Goal: Transaction & Acquisition: Purchase product/service

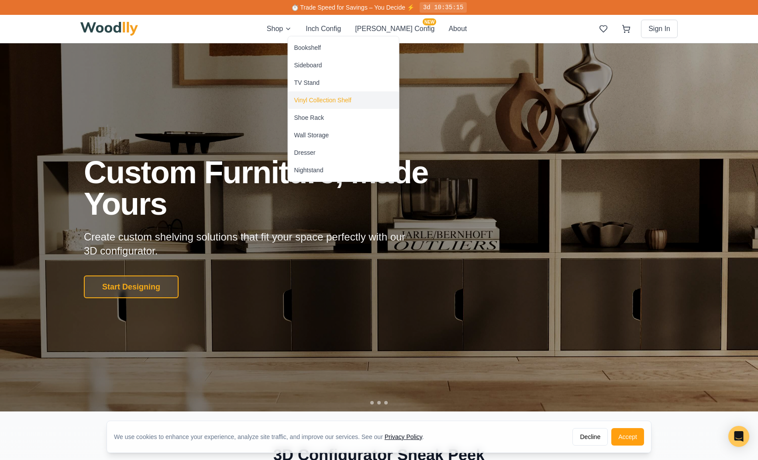
click at [301, 98] on div "Vinyl Collection Shelf" at bounding box center [322, 100] width 57 height 9
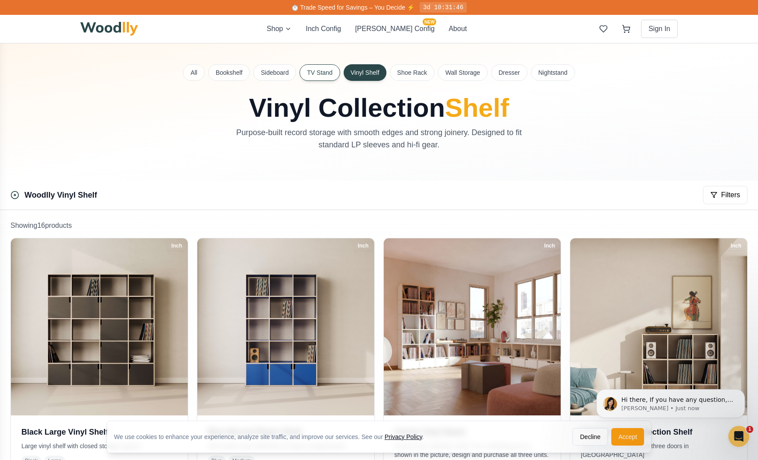
click at [319, 76] on button "TV Stand" at bounding box center [320, 72] width 40 height 17
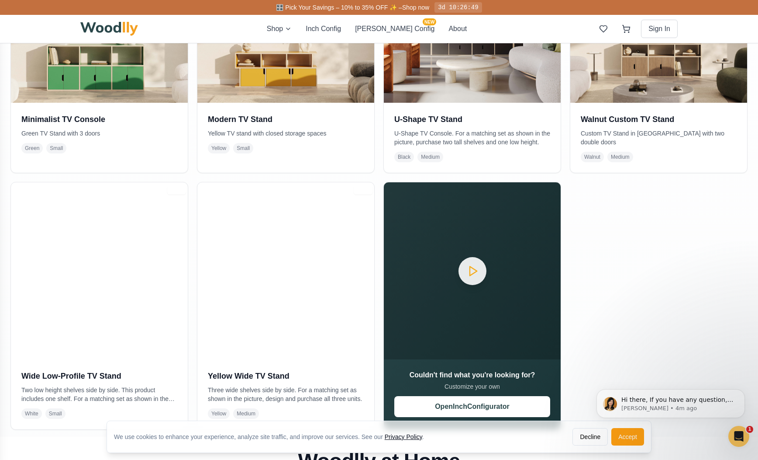
scroll to position [309, 0]
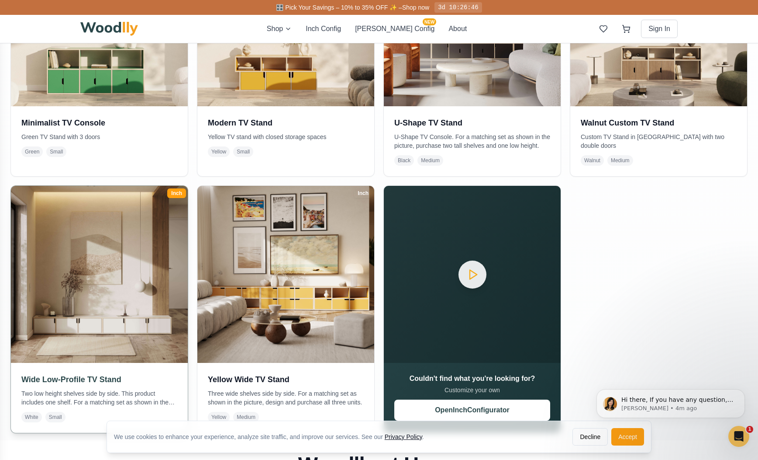
click at [142, 312] on img at bounding box center [100, 274] width 186 height 186
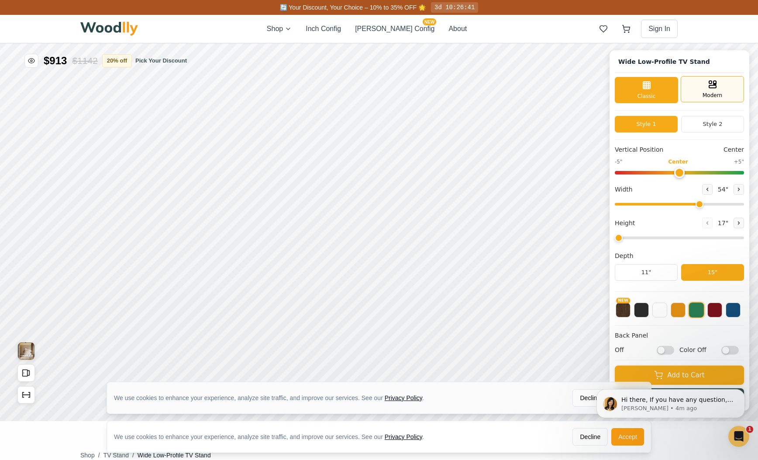
click at [692, 84] on div "Modern" at bounding box center [712, 89] width 63 height 26
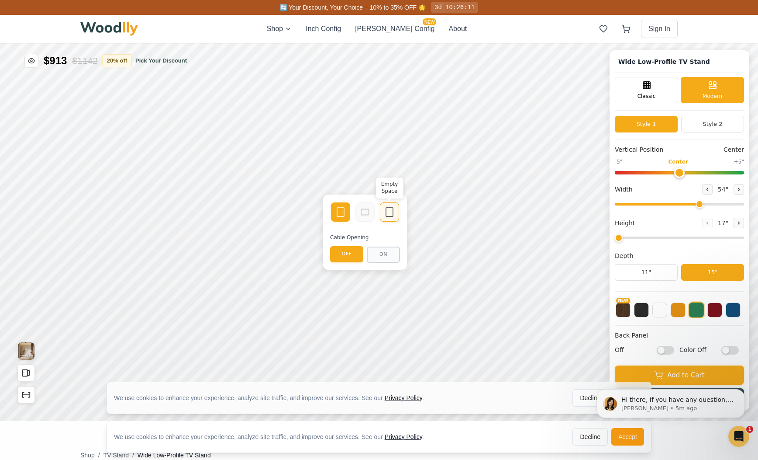
click at [388, 212] on icon at bounding box center [389, 212] width 10 height 10
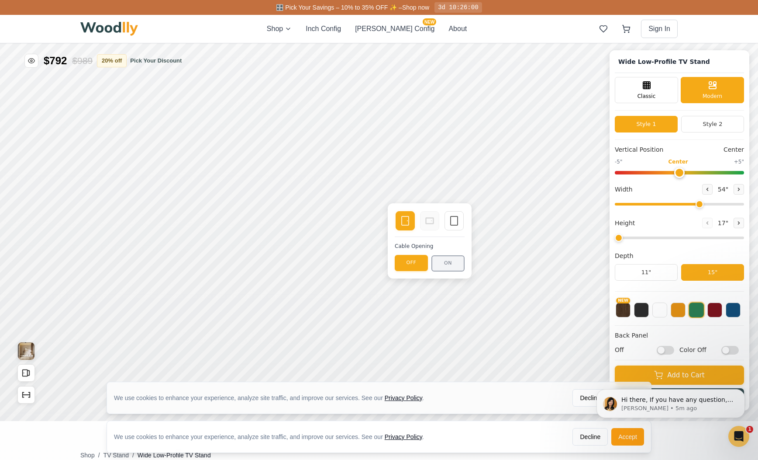
click at [444, 263] on button "ON" at bounding box center [448, 263] width 33 height 16
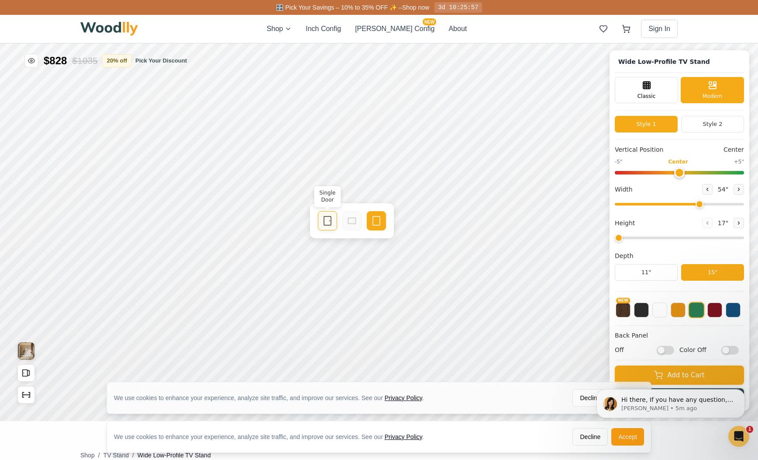
click at [331, 217] on icon at bounding box center [327, 220] width 10 height 10
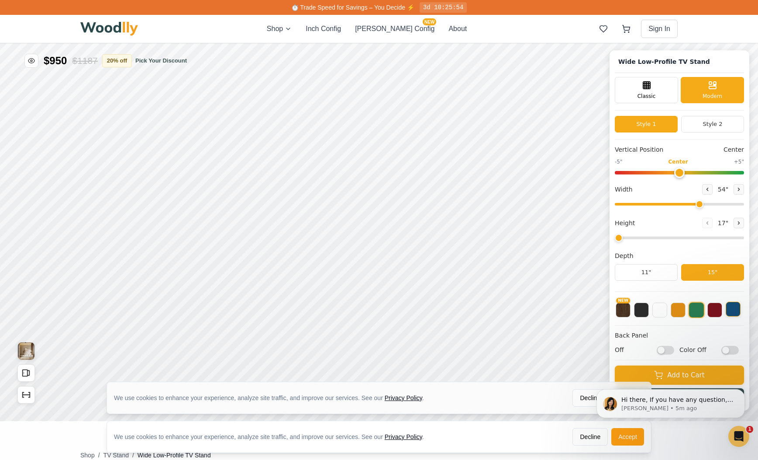
click at [728, 306] on button at bounding box center [733, 308] width 15 height 15
click at [712, 313] on button at bounding box center [715, 308] width 15 height 15
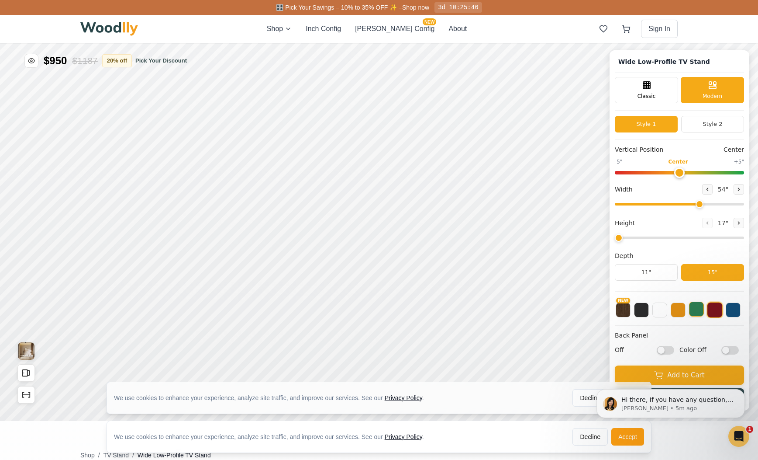
scroll to position [0, 9]
click at [621, 308] on button "NEW" at bounding box center [623, 308] width 15 height 15
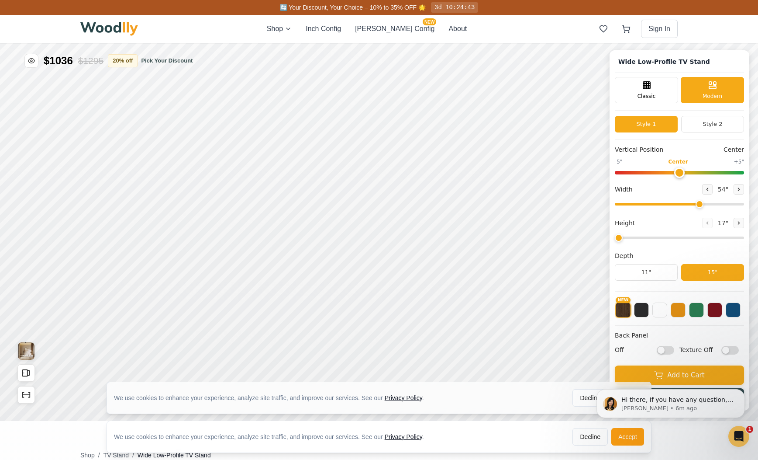
click at [707, 311] on div "NEW" at bounding box center [679, 307] width 129 height 22
drag, startPoint x: 707, startPoint y: 206, endPoint x: 749, endPoint y: 206, distance: 41.5
type input "72"
click at [749, 206] on div "Wide Low-Profile TV Stand Classic Modern Style 1 Style 2 Vertical Position Cent…" at bounding box center [680, 230] width 140 height 360
drag, startPoint x: 675, startPoint y: 171, endPoint x: 681, endPoint y: 174, distance: 7.4
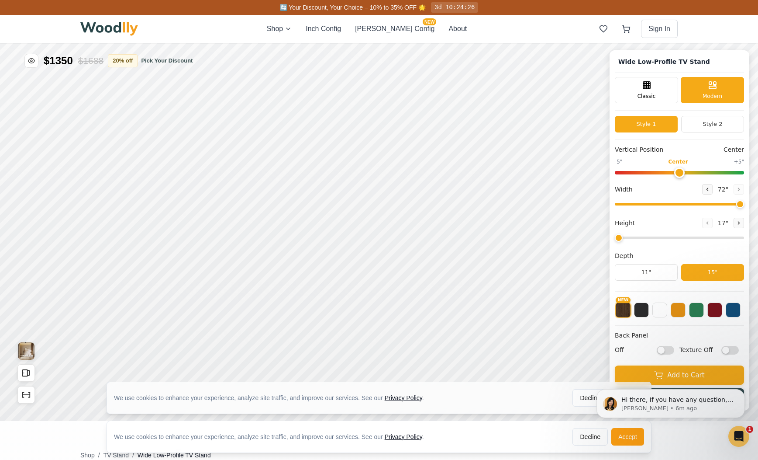
click at [681, 174] on input "range" at bounding box center [679, 172] width 129 height 3
click at [712, 126] on button "Style 2" at bounding box center [712, 124] width 63 height 17
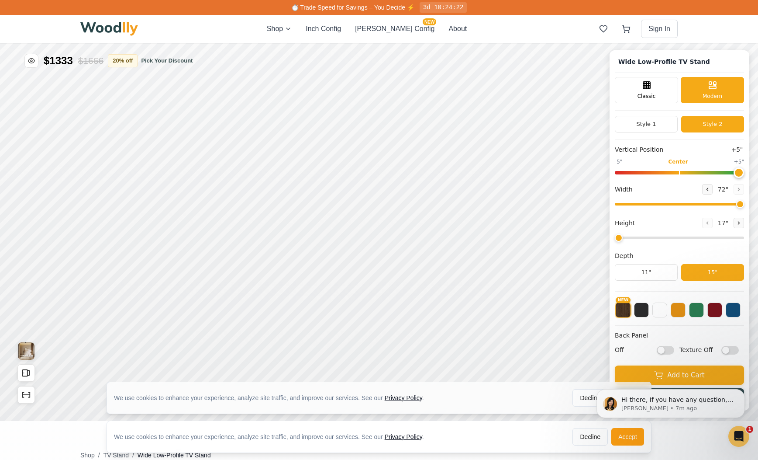
drag, startPoint x: 678, startPoint y: 175, endPoint x: 881, endPoint y: 185, distance: 202.9
type input "5"
click at [758, 43] on html "We use cookies to enhance your experience, analyze site traffic, and improve ou…" at bounding box center [379, 43] width 758 height 0
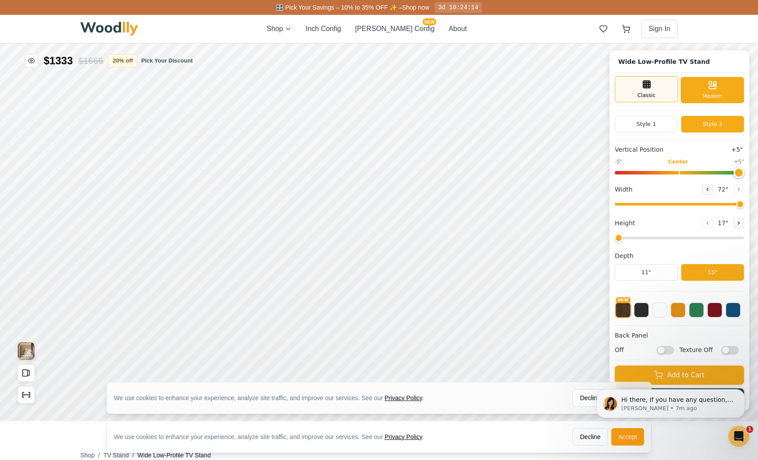
click at [651, 98] on span "Classic" at bounding box center [647, 95] width 18 height 8
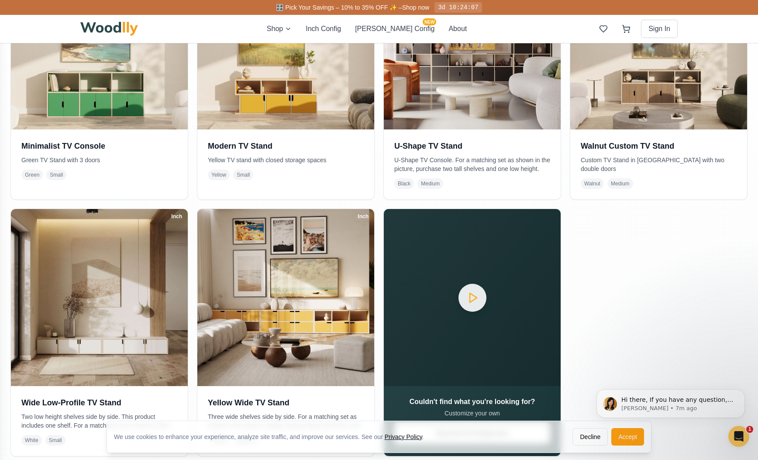
scroll to position [289, 0]
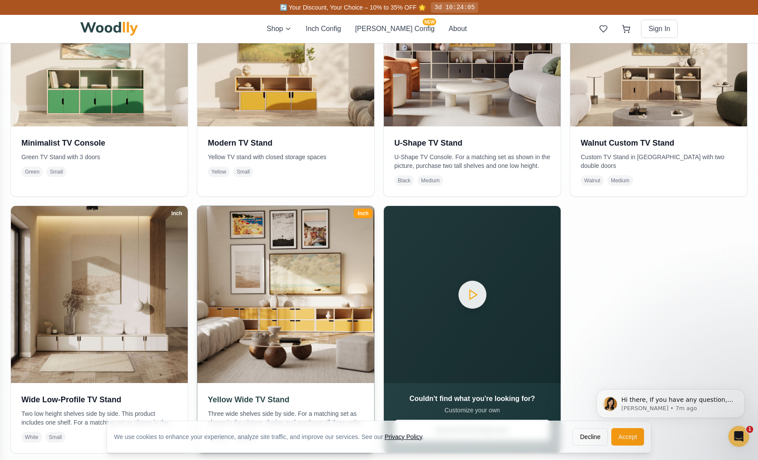
click at [290, 354] on img at bounding box center [286, 294] width 186 height 186
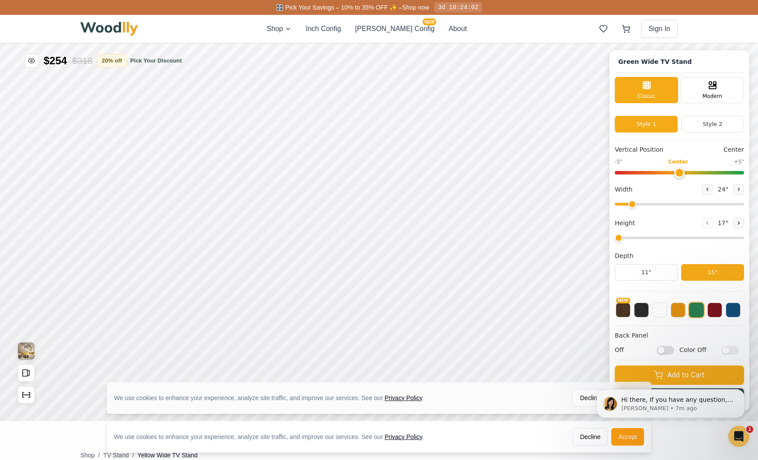
type input "63"
type input "2"
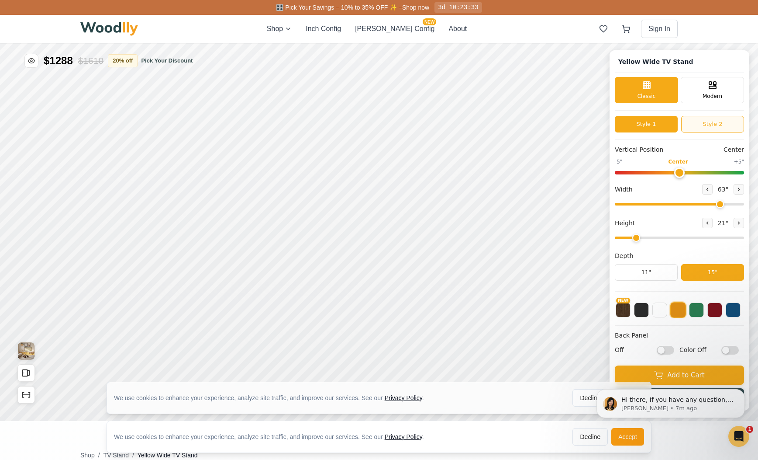
click at [709, 122] on button "Style 2" at bounding box center [712, 124] width 63 height 17
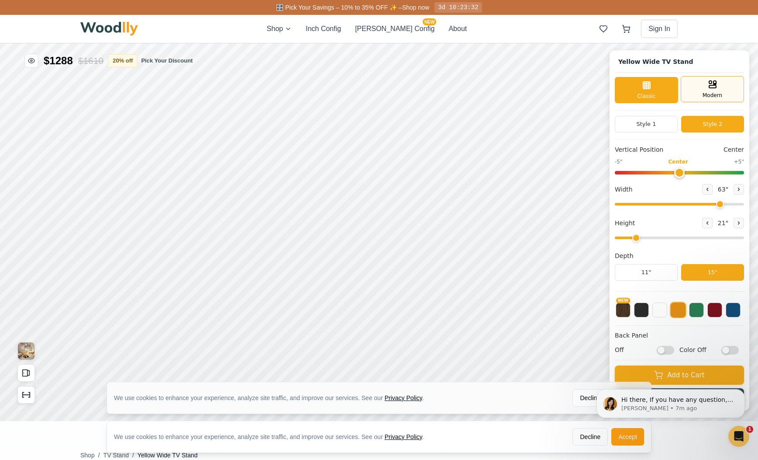
scroll to position [1, 0]
